Goal: Check status: Check status

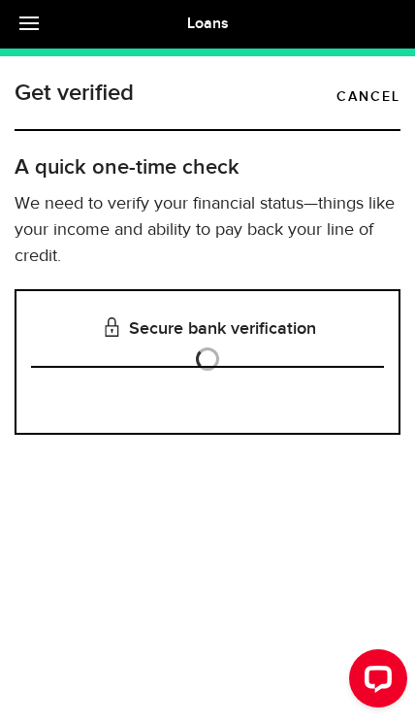
click at [385, 85] on link "Cancel" at bounding box center [369, 96] width 64 height 23
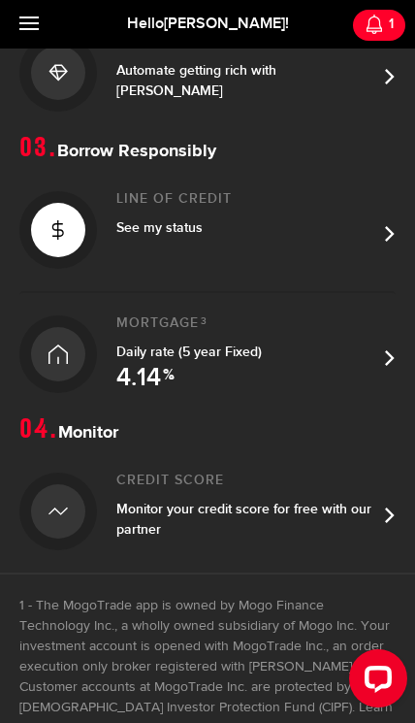
scroll to position [614, 0]
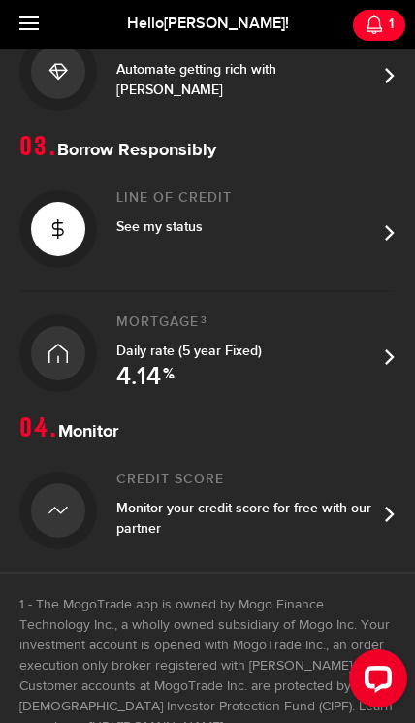
click at [379, 221] on link "Line of credit See my status" at bounding box center [207, 229] width 376 height 122
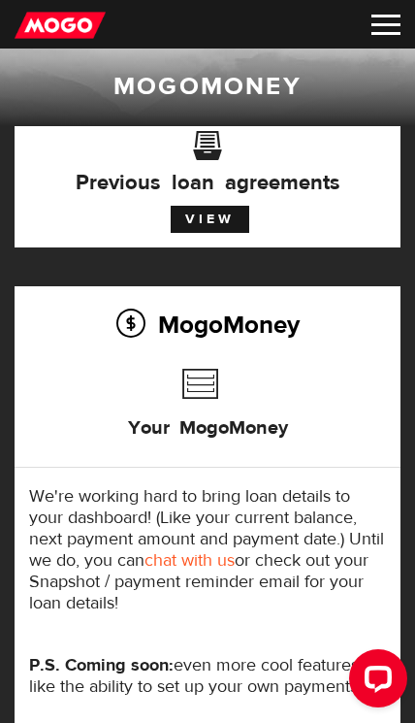
click at [385, 21] on img at bounding box center [386, 25] width 29 height 20
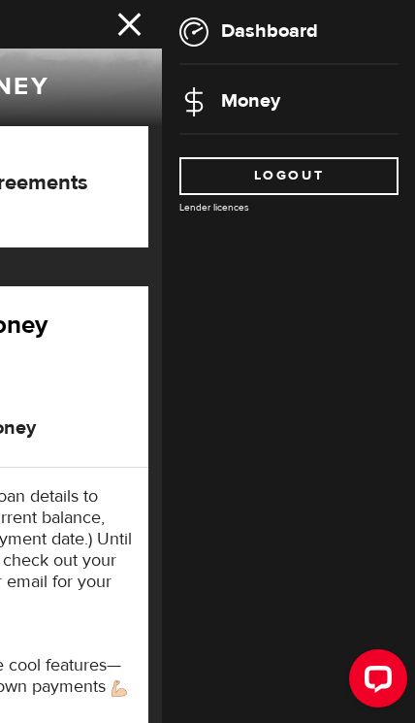
click at [277, 95] on link "Money" at bounding box center [229, 100] width 101 height 24
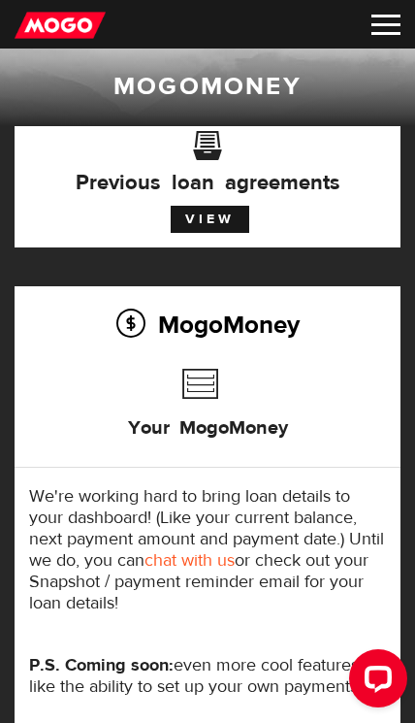
click at [381, 23] on img at bounding box center [386, 25] width 29 height 20
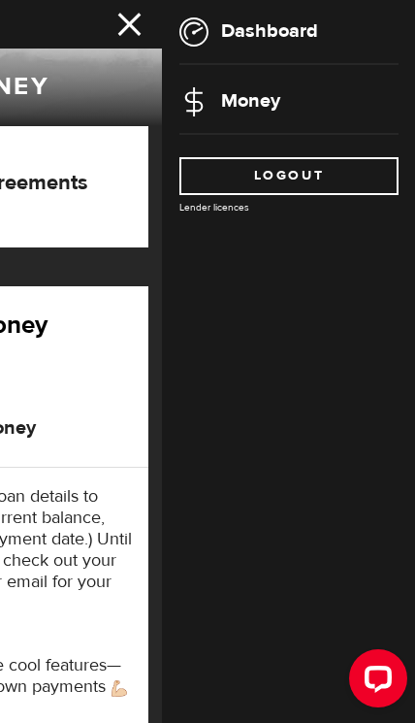
click at [259, 103] on link "Money" at bounding box center [229, 100] width 101 height 24
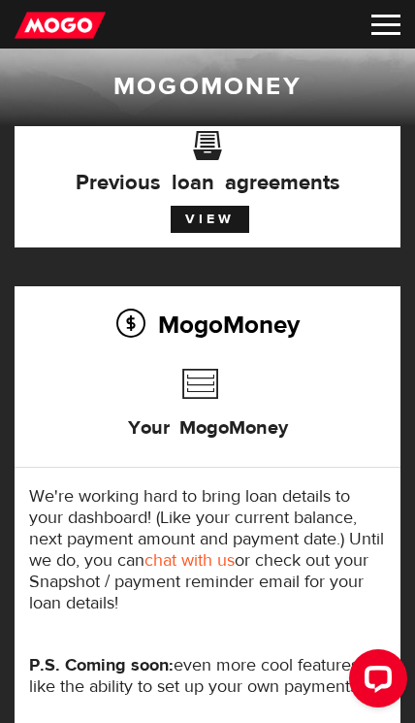
click at [386, 25] on img at bounding box center [386, 25] width 29 height 20
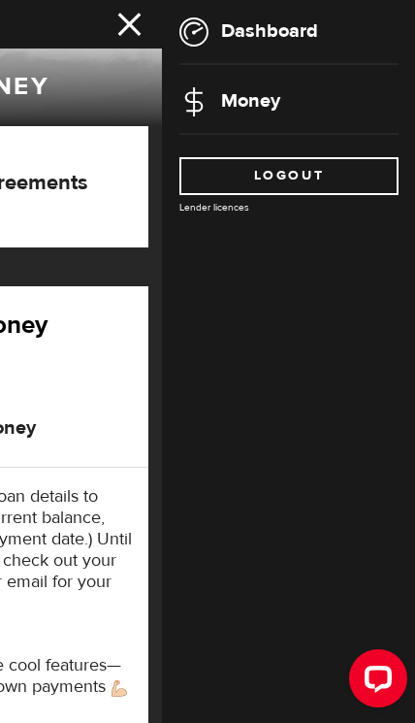
click at [254, 28] on link "Dashboard" at bounding box center [248, 30] width 139 height 24
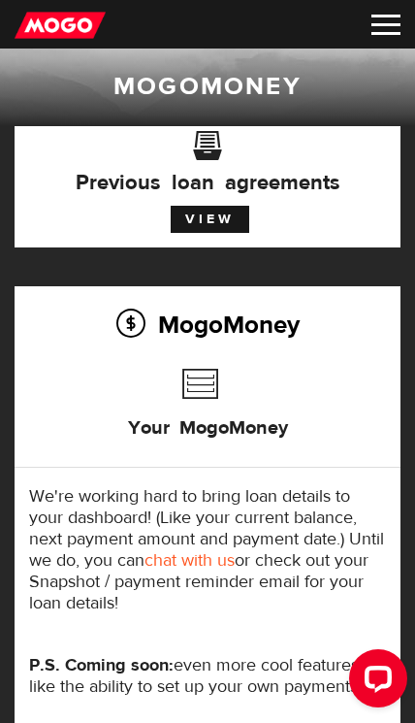
click at [219, 213] on link "View" at bounding box center [210, 219] width 79 height 27
click at [386, 31] on img at bounding box center [386, 25] width 29 height 20
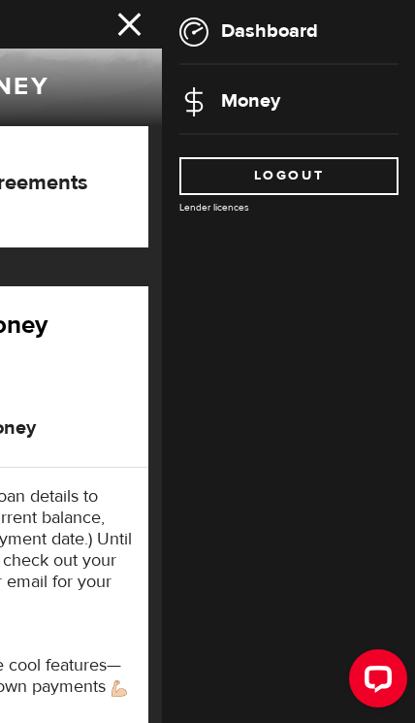
click at [205, 37] on img at bounding box center [193, 31] width 29 height 29
